Goal: Task Accomplishment & Management: Manage account settings

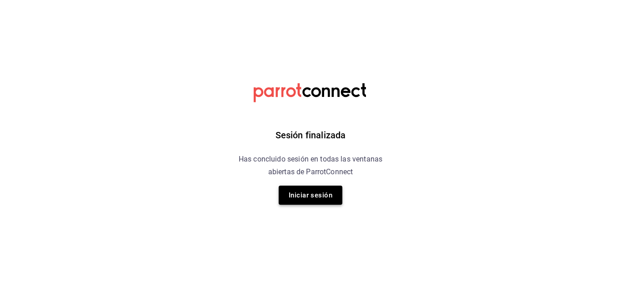
click at [298, 196] on button "Iniciar sesión" at bounding box center [311, 194] width 64 height 19
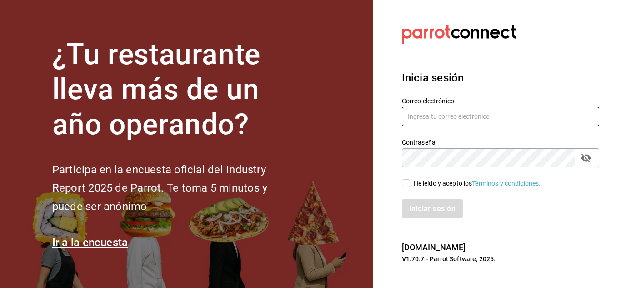
type input "[EMAIL_ADDRESS][PERSON_NAME][DOMAIN_NAME]"
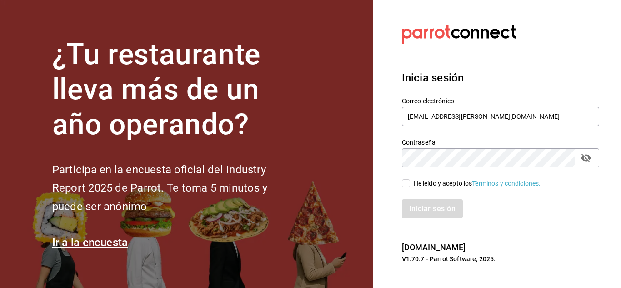
click at [406, 180] on input "He leído y acepto los Términos y condiciones." at bounding box center [406, 183] width 8 height 8
checkbox input "true"
click at [416, 210] on button "Iniciar sesión" at bounding box center [433, 208] width 62 height 19
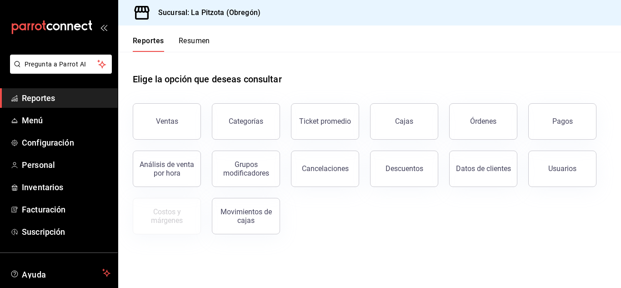
click at [195, 40] on button "Resumen" at bounding box center [194, 43] width 31 height 15
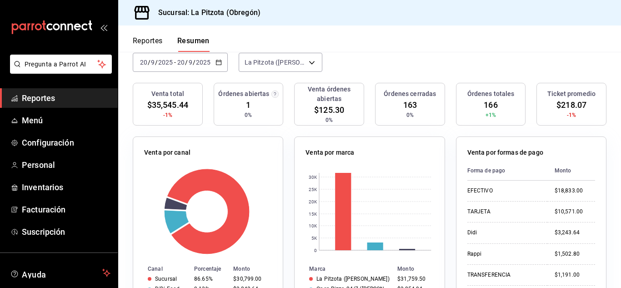
scroll to position [69, 0]
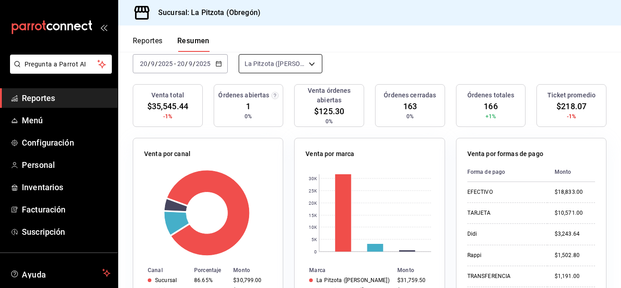
click at [285, 59] on body "Pregunta a Parrot AI Reportes Menú Configuración Personal Inventarios Facturaci…" at bounding box center [310, 144] width 621 height 288
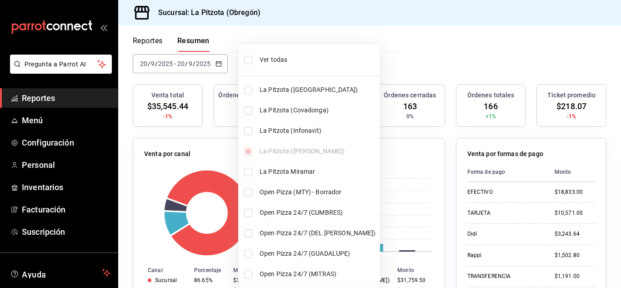
click at [250, 126] on li "La Pitzota (Infonavit)" at bounding box center [309, 130] width 141 height 20
type input "[object Object],[object Object]"
checkbox input "true"
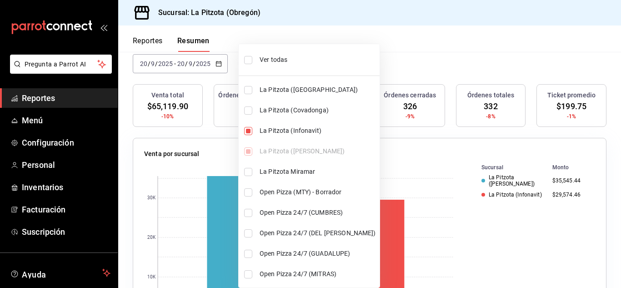
click at [250, 126] on li "La Pitzota (Infonavit)" at bounding box center [309, 130] width 141 height 20
type input "[object Object]"
checkbox input "false"
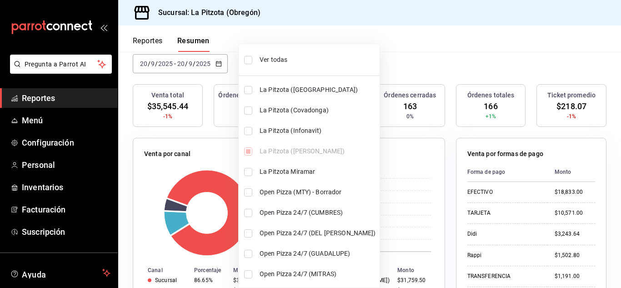
click at [252, 112] on input "checkbox" at bounding box center [248, 110] width 8 height 8
checkbox input "true"
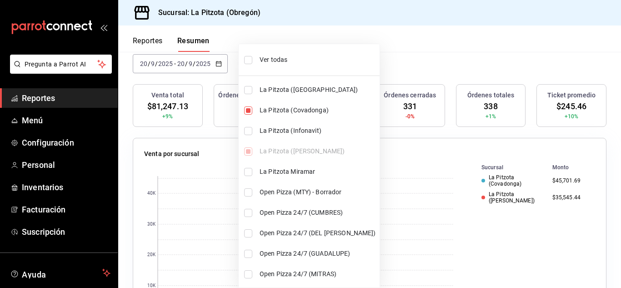
click at [252, 86] on li "La Pitzota ([GEOGRAPHIC_DATA])" at bounding box center [309, 90] width 141 height 20
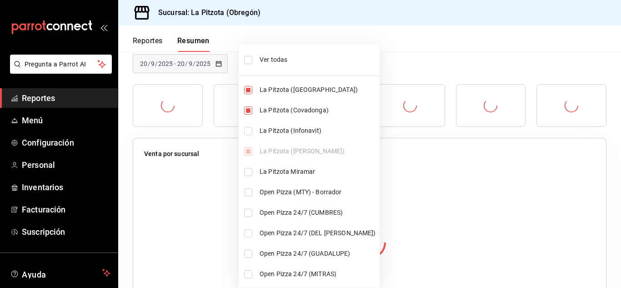
type input "[object Object],[object Object],[object Object]"
checkbox input "true"
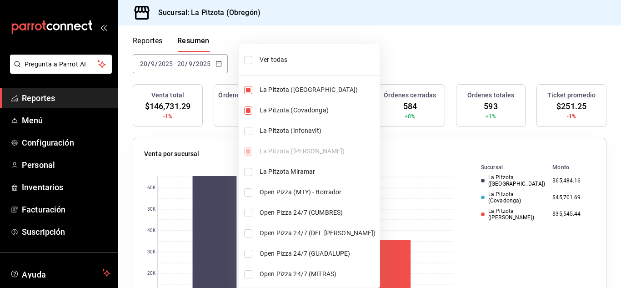
click at [252, 130] on li "La Pitzota (Infonavit)" at bounding box center [309, 130] width 141 height 20
type input "[object Object],[object Object],[object Object],[object Object]"
checkbox input "true"
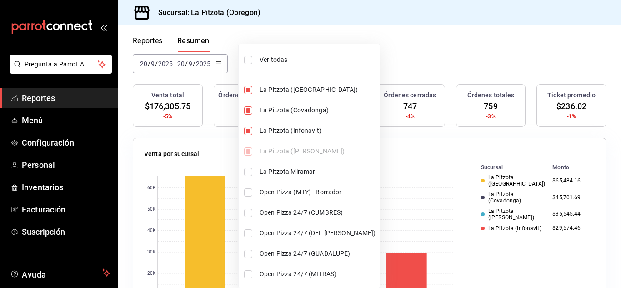
click at [247, 166] on li "La Pitzota Miramar" at bounding box center [309, 171] width 141 height 20
type input "[object Object],[object Object],[object Object],[object Object],[object Object]"
checkbox input "true"
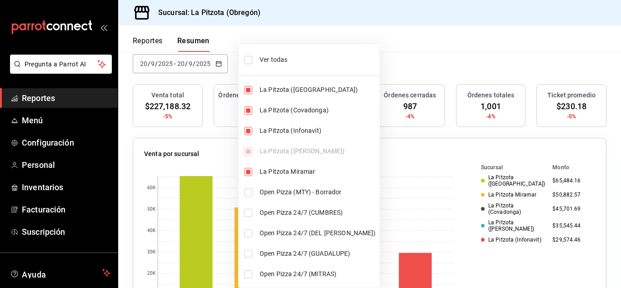
drag, startPoint x: 620, startPoint y: 98, endPoint x: 621, endPoint y: 111, distance: 13.6
click at [621, 111] on div at bounding box center [310, 144] width 621 height 288
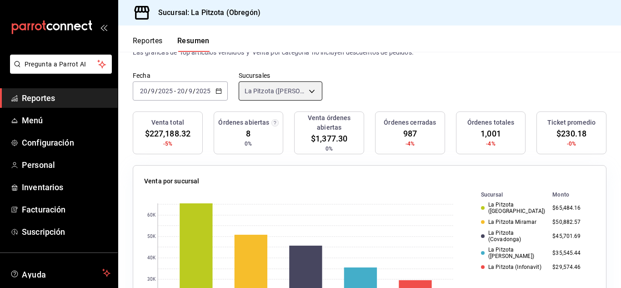
scroll to position [63, 0]
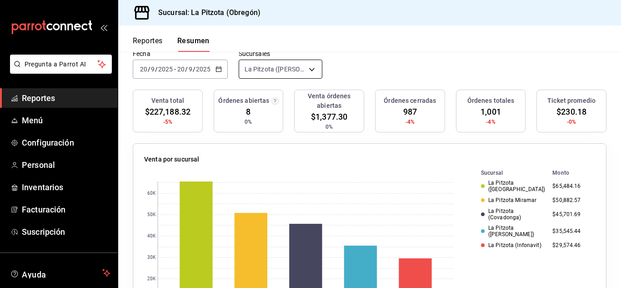
click at [294, 69] on body "Pregunta a Parrot AI Reportes Menú Configuración Personal Inventarios Facturaci…" at bounding box center [310, 144] width 621 height 288
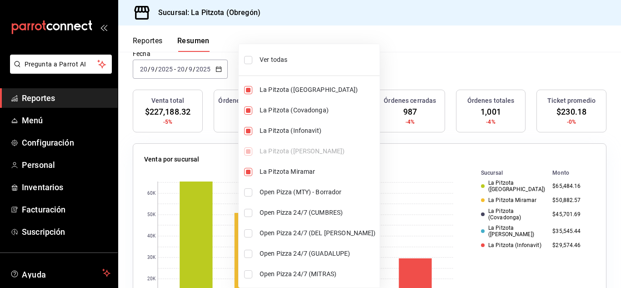
click at [249, 132] on input "checkbox" at bounding box center [248, 131] width 8 height 8
checkbox input "false"
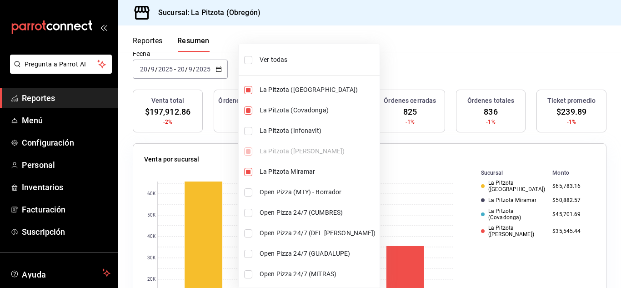
click at [249, 115] on li "La Pitzota (Covadonga)" at bounding box center [309, 110] width 141 height 20
type input "[object Object],[object Object],[object Object]"
checkbox input "false"
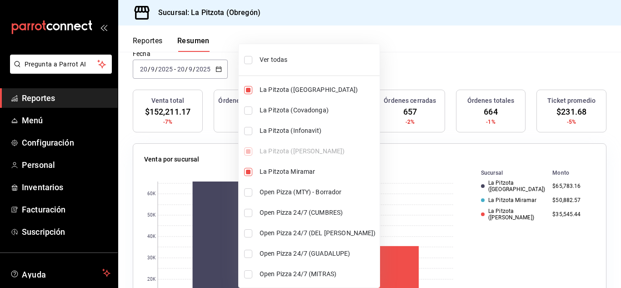
click at [248, 89] on input "checkbox" at bounding box center [248, 90] width 8 height 8
checkbox input "false"
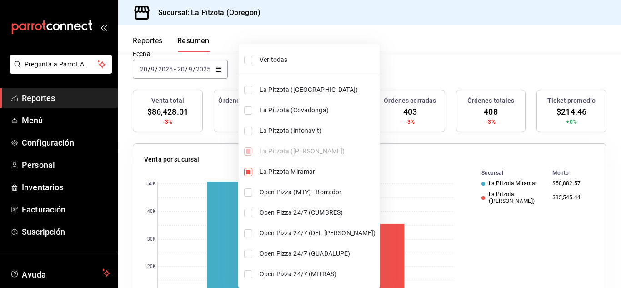
click at [251, 167] on li "La Pitzota Miramar" at bounding box center [309, 171] width 141 height 20
type input "[object Object]"
checkbox input "false"
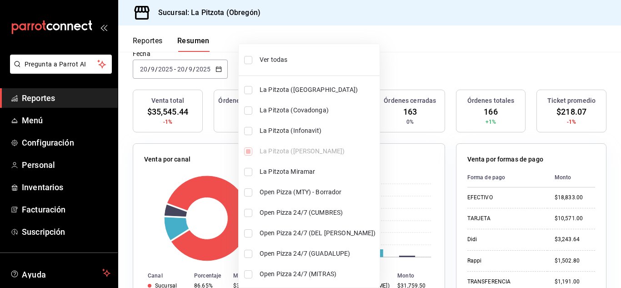
click at [205, 99] on div at bounding box center [310, 144] width 621 height 288
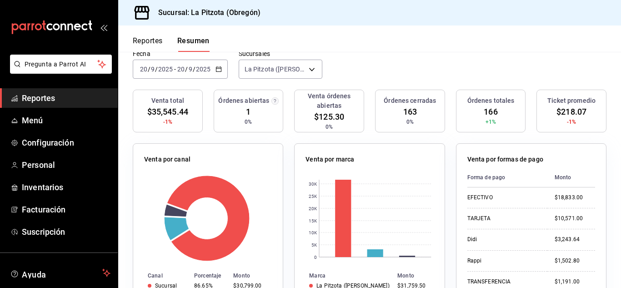
click at [141, 75] on div "[DATE] [DATE] - [DATE] [DATE]" at bounding box center [180, 69] width 95 height 19
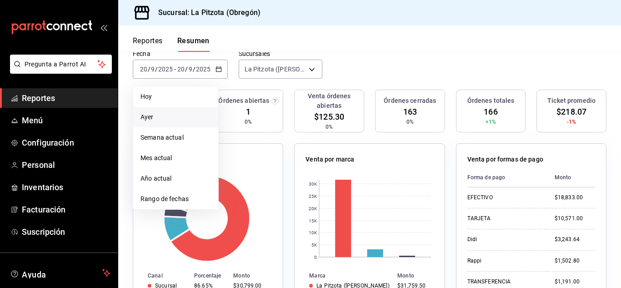
click at [152, 108] on li "Ayer" at bounding box center [175, 117] width 85 height 20
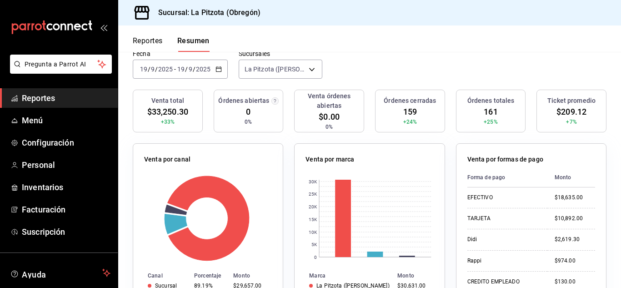
click at [146, 77] on div "[DATE] [DATE] - [DATE] [DATE]" at bounding box center [180, 69] width 95 height 19
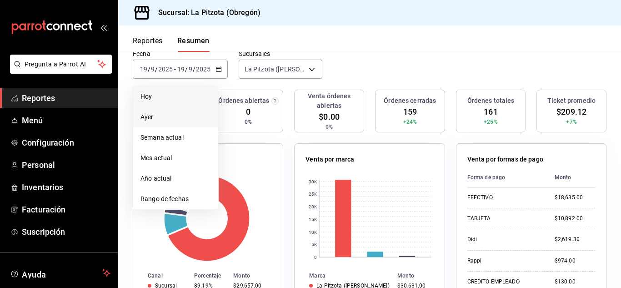
click at [147, 95] on span "Hoy" at bounding box center [175, 97] width 70 height 10
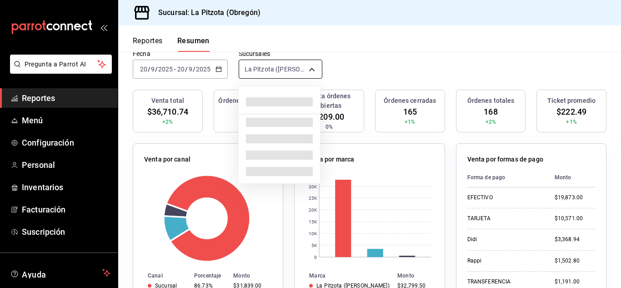
click at [290, 66] on body "Pregunta a Parrot AI Reportes Menú Configuración Personal Inventarios Facturaci…" at bounding box center [310, 144] width 621 height 288
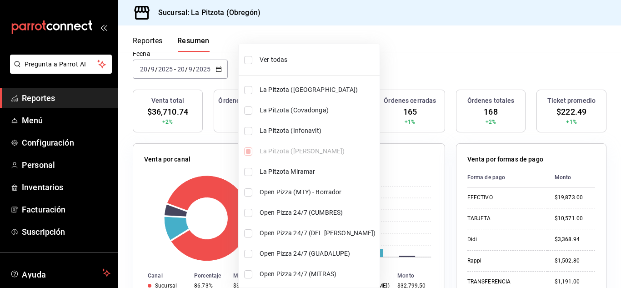
click at [246, 134] on li "La Pitzota (Infonavit)" at bounding box center [309, 130] width 141 height 20
type input "[object Object],[object Object]"
checkbox input "true"
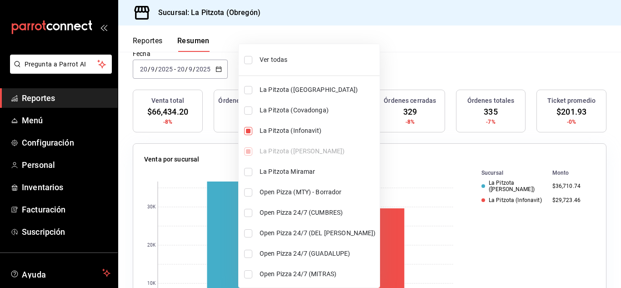
click at [396, 139] on div at bounding box center [310, 144] width 621 height 288
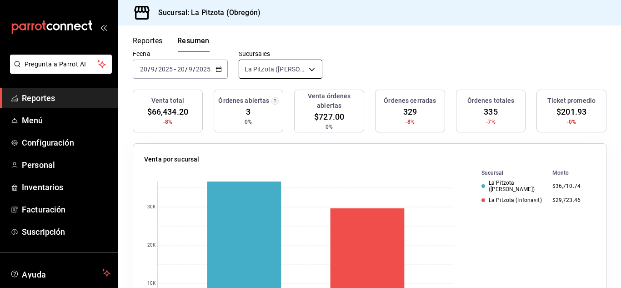
click at [304, 78] on body "Pregunta a Parrot AI Reportes Menú Configuración Personal Inventarios Facturaci…" at bounding box center [310, 144] width 621 height 288
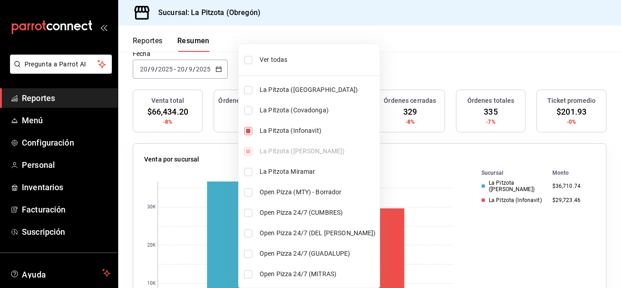
click at [254, 123] on li "La Pitzota (Infonavit)" at bounding box center [309, 130] width 141 height 20
type input "[object Object]"
checkbox input "false"
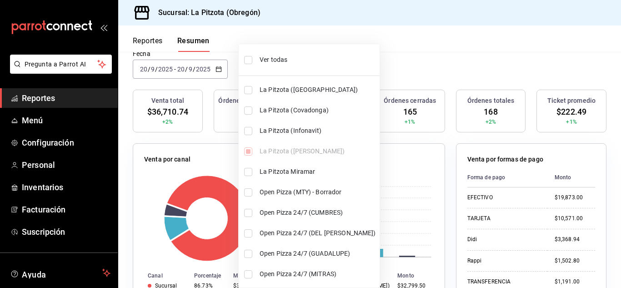
click at [410, 72] on div at bounding box center [310, 144] width 621 height 288
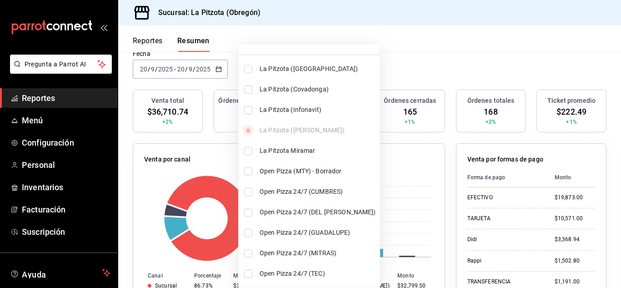
click at [272, 28] on div at bounding box center [310, 144] width 621 height 288
